Goal: Navigation & Orientation: Find specific page/section

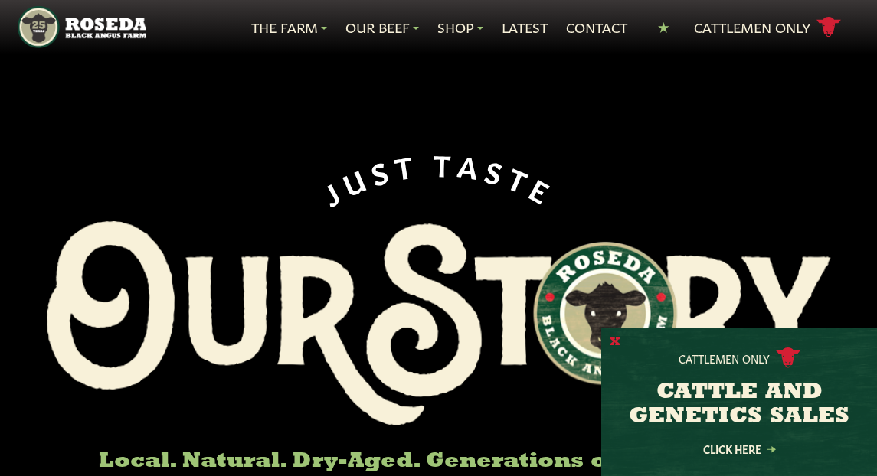
click at [614, 346] on button "X" at bounding box center [615, 343] width 11 height 16
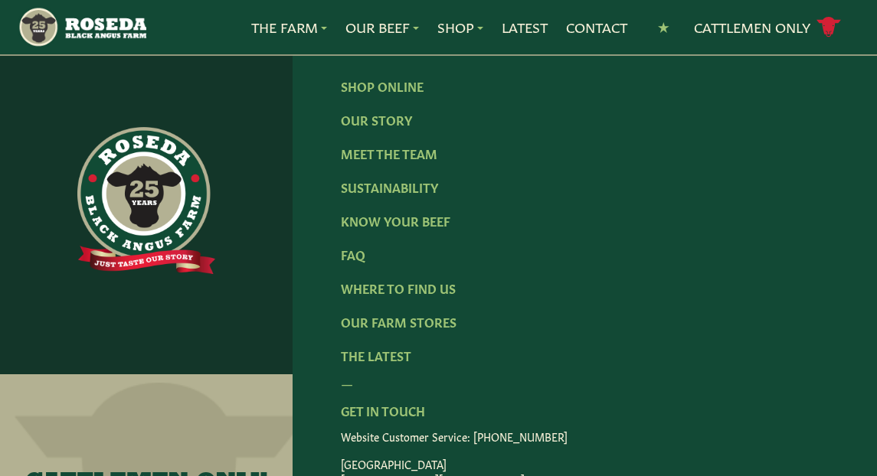
scroll to position [2357, 0]
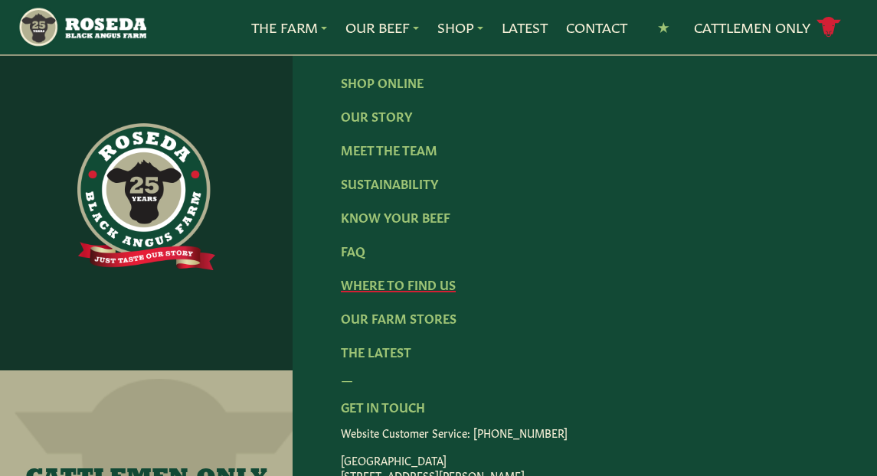
click at [441, 276] on link "Where To Find Us" at bounding box center [398, 284] width 115 height 17
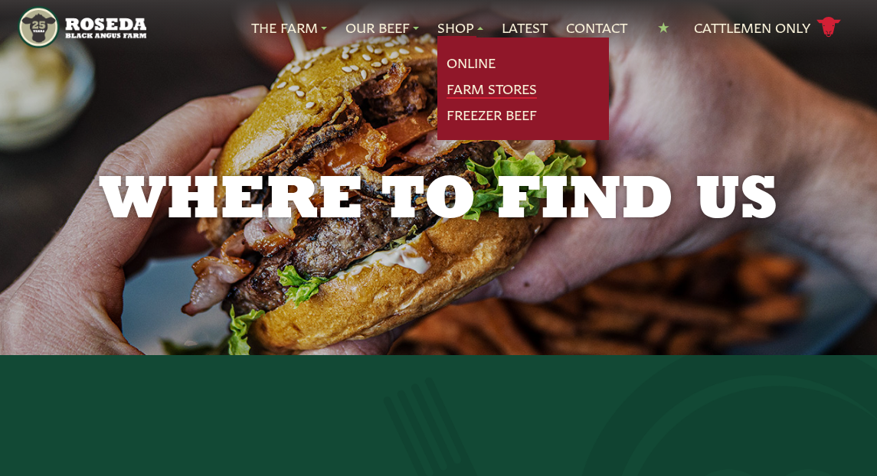
click at [469, 86] on link "Farm Stores" at bounding box center [491, 89] width 90 height 20
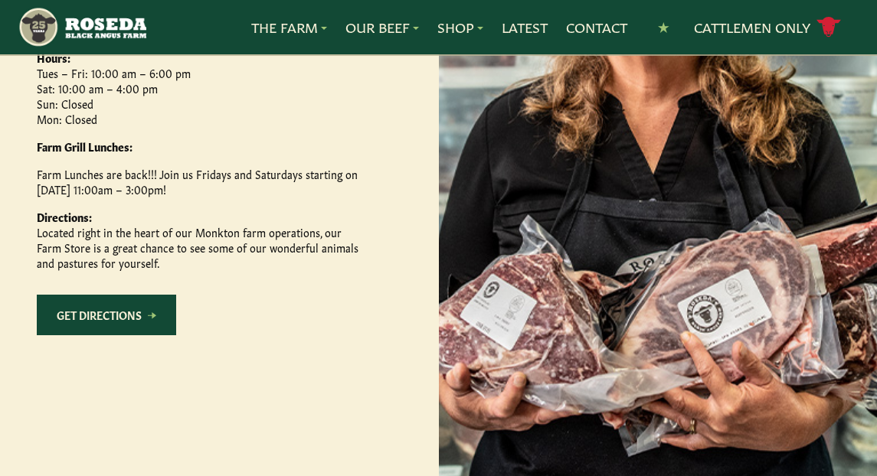
scroll to position [906, 0]
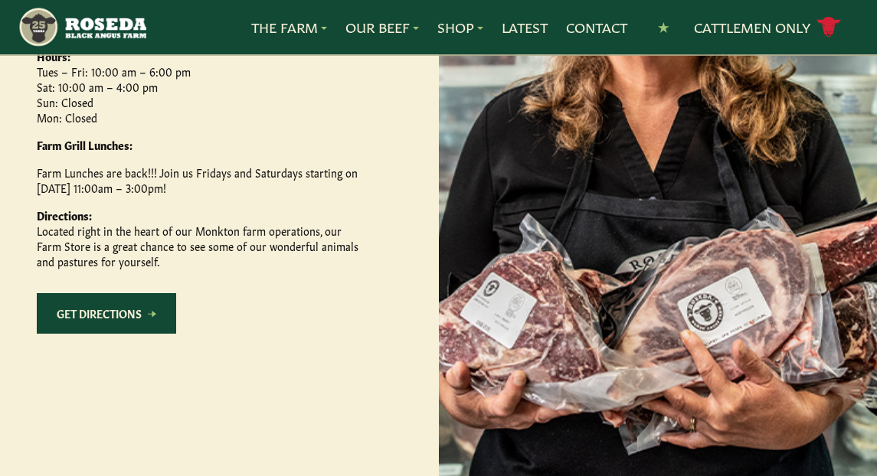
click at [114, 334] on link "Get Directions" at bounding box center [106, 313] width 139 height 41
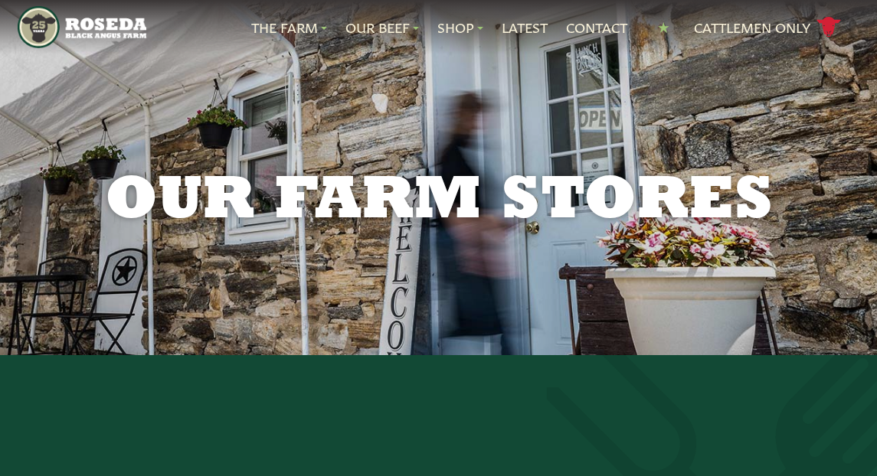
scroll to position [0, 0]
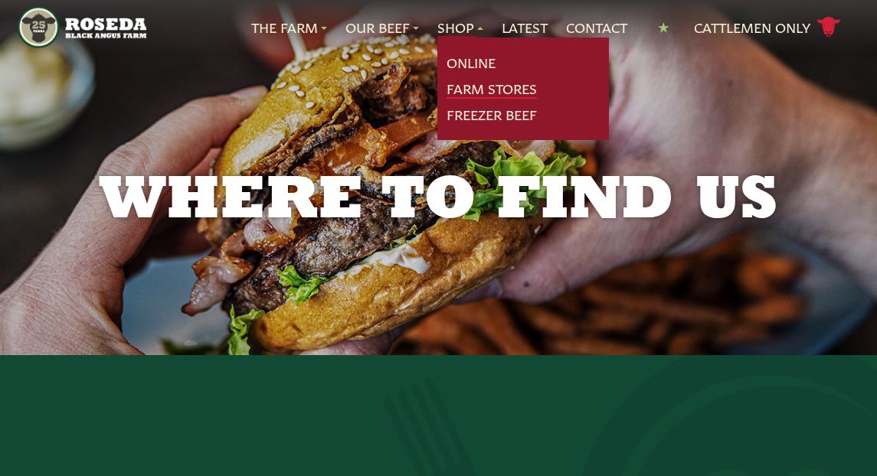
click at [460, 86] on link "Farm Stores" at bounding box center [491, 89] width 90 height 20
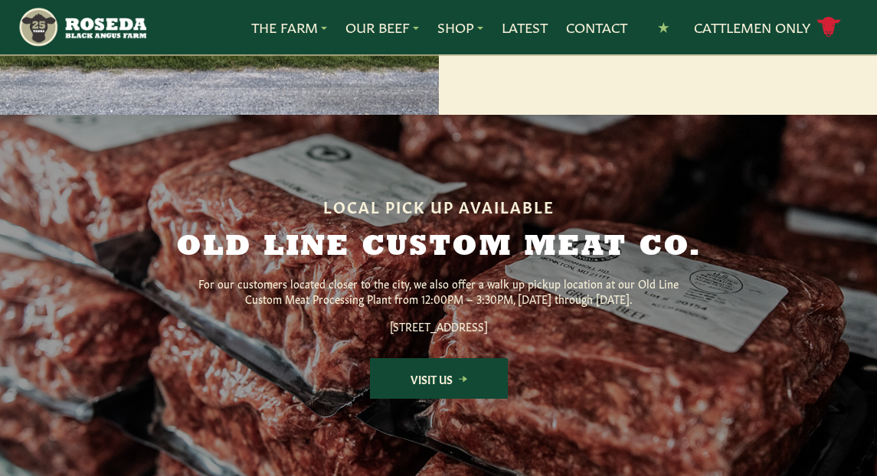
scroll to position [1870, 0]
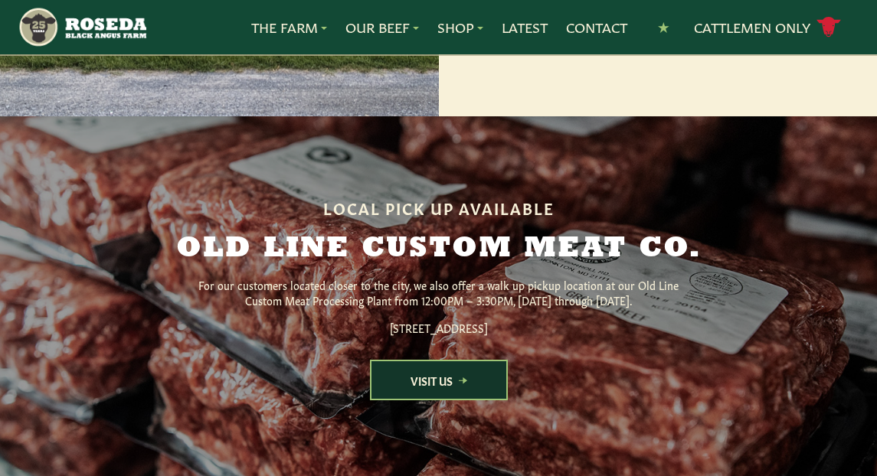
click at [442, 401] on link "Visit Us" at bounding box center [439, 380] width 138 height 41
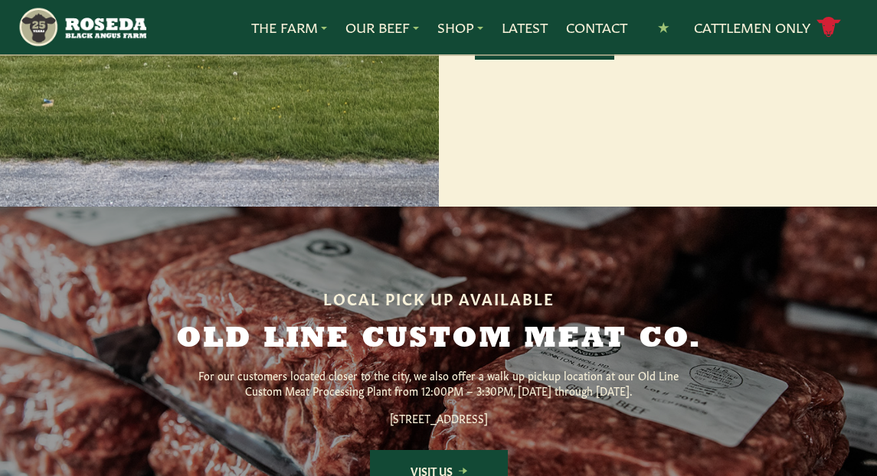
scroll to position [1778, 0]
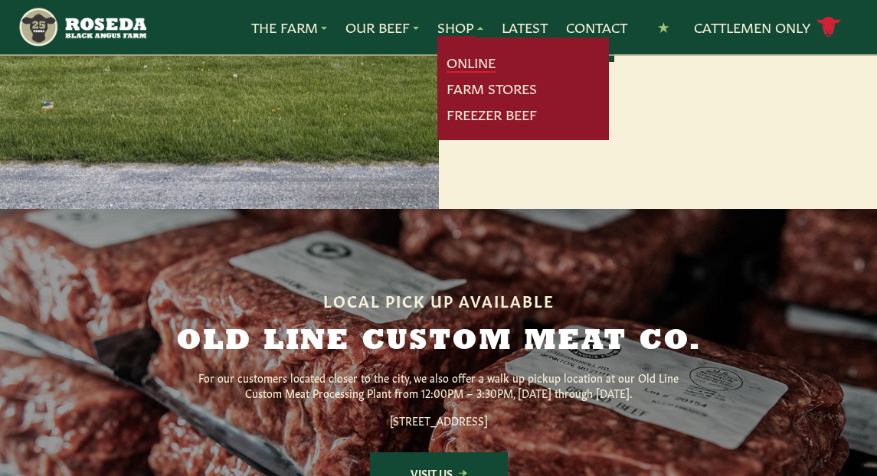
click at [464, 61] on link "Online" at bounding box center [470, 63] width 49 height 20
